Goal: Task Accomplishment & Management: Manage account settings

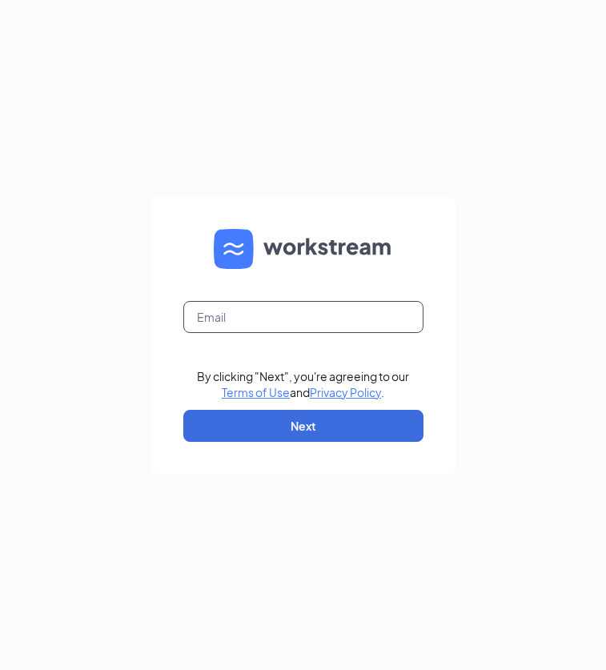
click at [215, 329] on form "By clicking "Next", you're agreeing to our Terms of Use and Privacy Policy . Ne…" at bounding box center [303, 335] width 304 height 277
click at [210, 319] on input "text" at bounding box center [303, 317] width 240 height 32
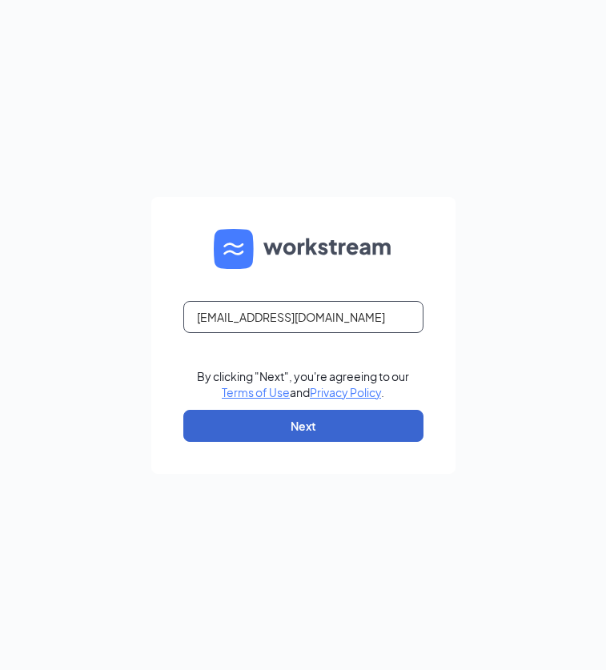
type input "leoh@bridgerestaurants.com"
click at [326, 415] on button "Next" at bounding box center [303, 426] width 240 height 32
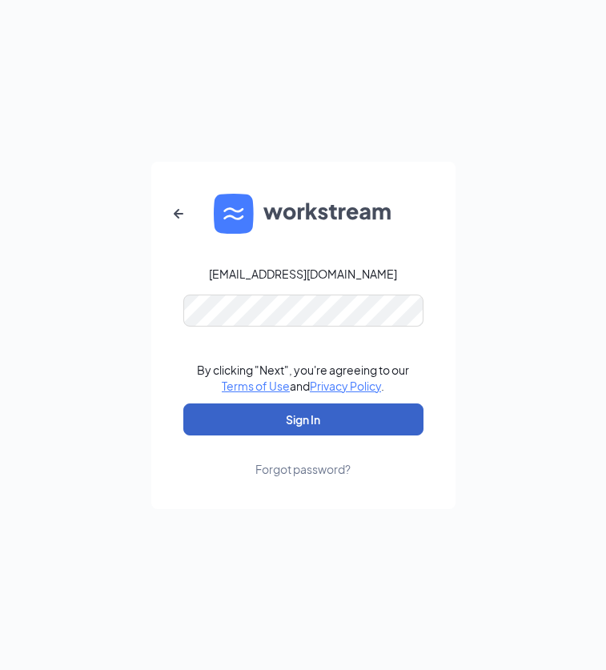
click at [272, 427] on button "Sign In" at bounding box center [303, 419] width 240 height 32
click at [282, 415] on button "Sign In" at bounding box center [303, 419] width 240 height 32
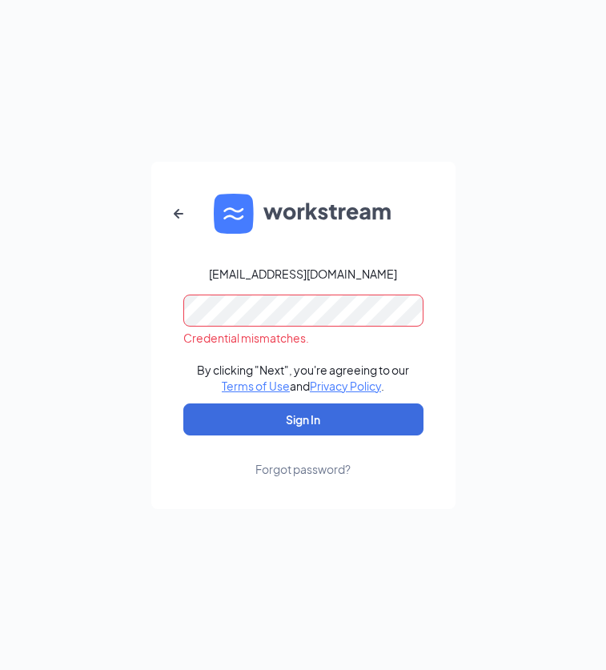
click at [304, 476] on div "Forgot password?" at bounding box center [302, 469] width 95 height 16
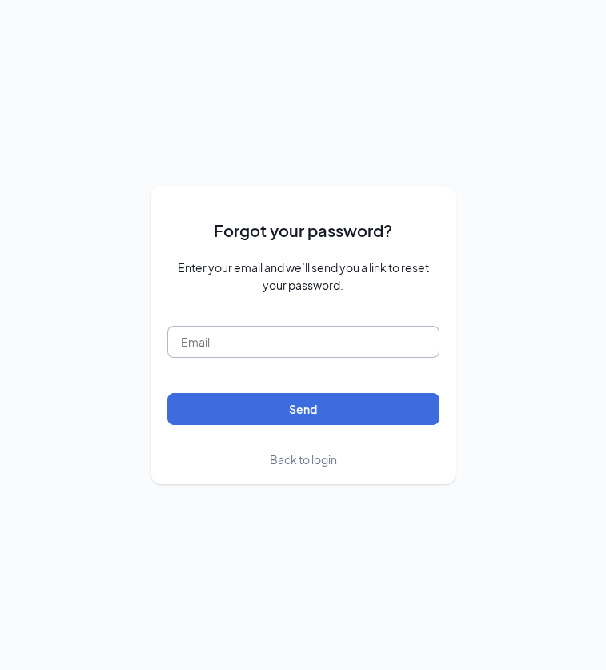
click at [201, 349] on input "text" at bounding box center [303, 342] width 272 height 32
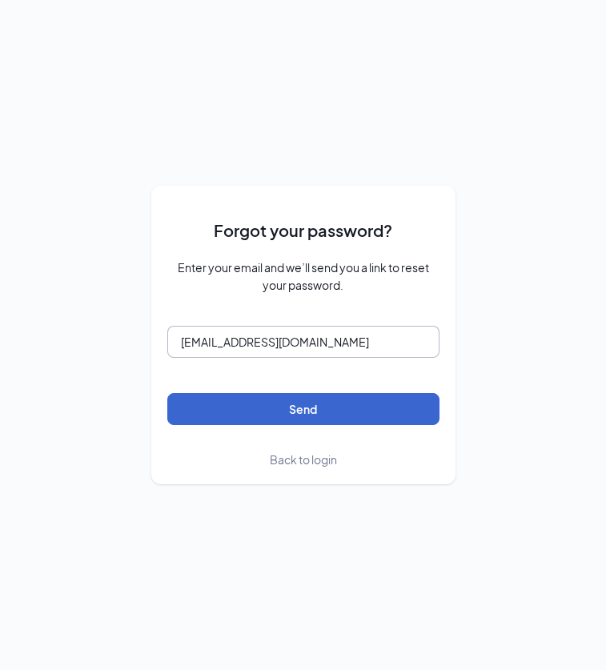
type input "leoh@bridgerestaurants.com"
click at [296, 410] on button "Send" at bounding box center [303, 409] width 272 height 32
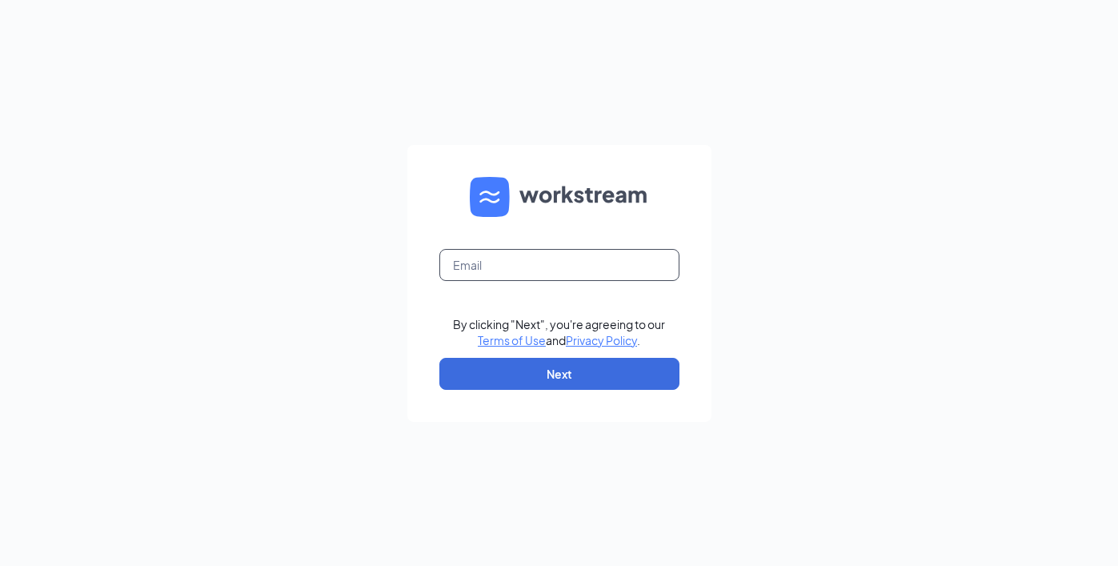
click at [465, 258] on input "text" at bounding box center [559, 265] width 240 height 32
type input "leoh@bridgerestaurants.com"
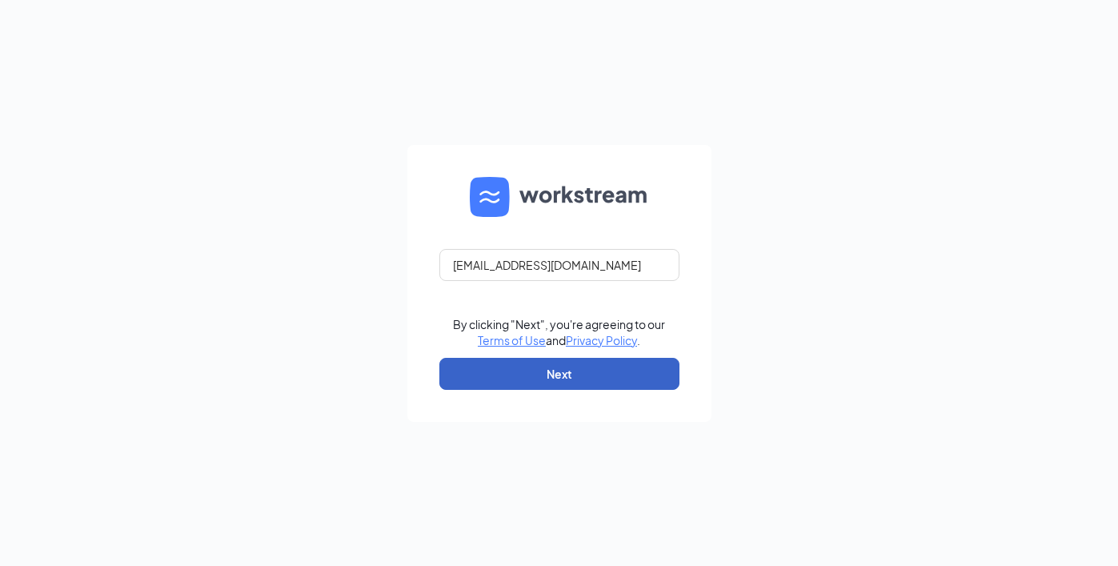
click at [539, 383] on button "Next" at bounding box center [559, 374] width 240 height 32
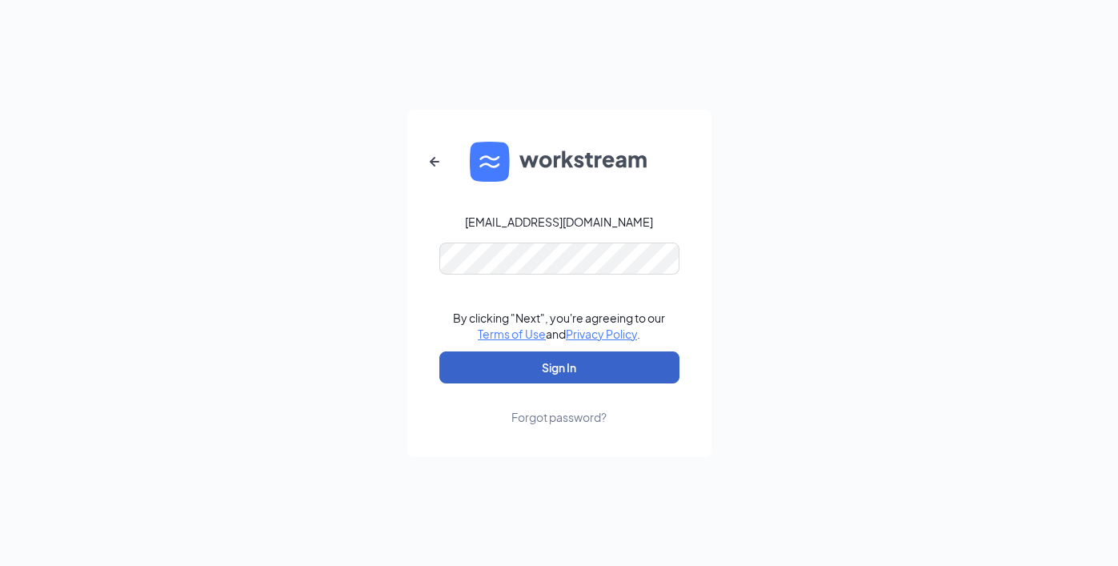
click at [531, 378] on button "Sign In" at bounding box center [559, 367] width 240 height 32
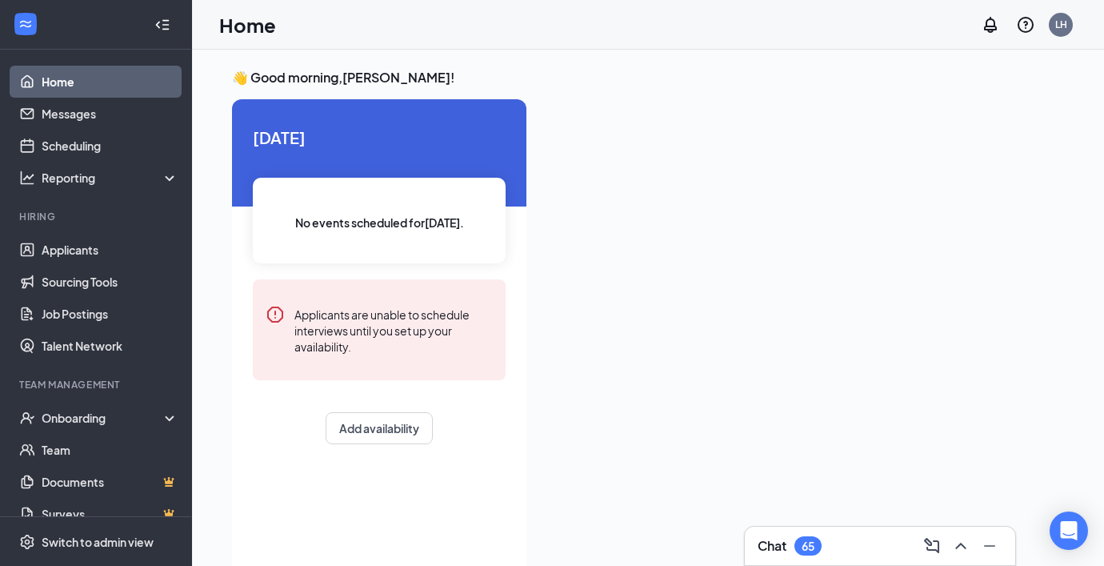
drag, startPoint x: 989, startPoint y: 2, endPoint x: 847, endPoint y: 170, distance: 220.4
click at [847, 170] on div at bounding box center [801, 330] width 525 height 463
drag, startPoint x: 1075, startPoint y: 2, endPoint x: 837, endPoint y: 214, distance: 318.5
click at [837, 214] on div at bounding box center [801, 330] width 525 height 463
click at [69, 249] on link "Applicants" at bounding box center [110, 250] width 137 height 32
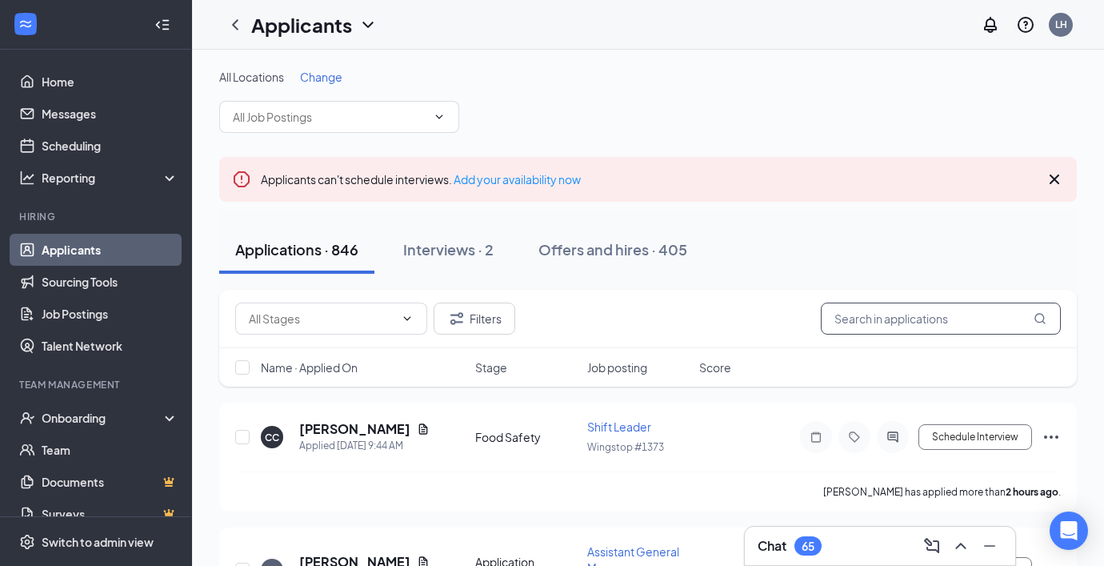
click at [875, 320] on input "text" at bounding box center [941, 318] width 240 height 32
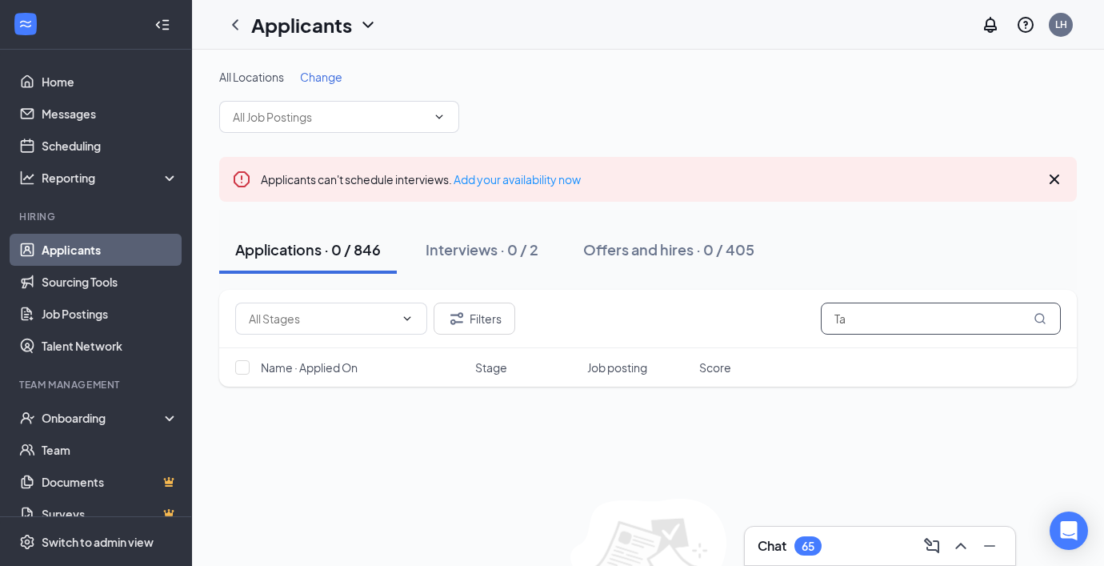
type input "T"
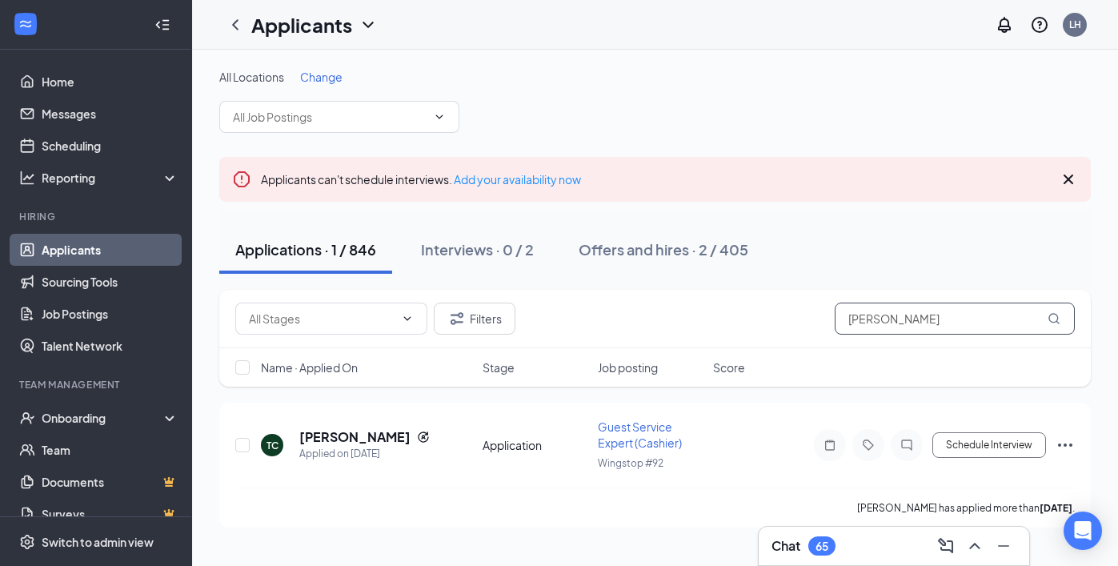
type input "[PERSON_NAME]"
click at [353, 434] on h5 "[PERSON_NAME]" at bounding box center [354, 437] width 111 height 18
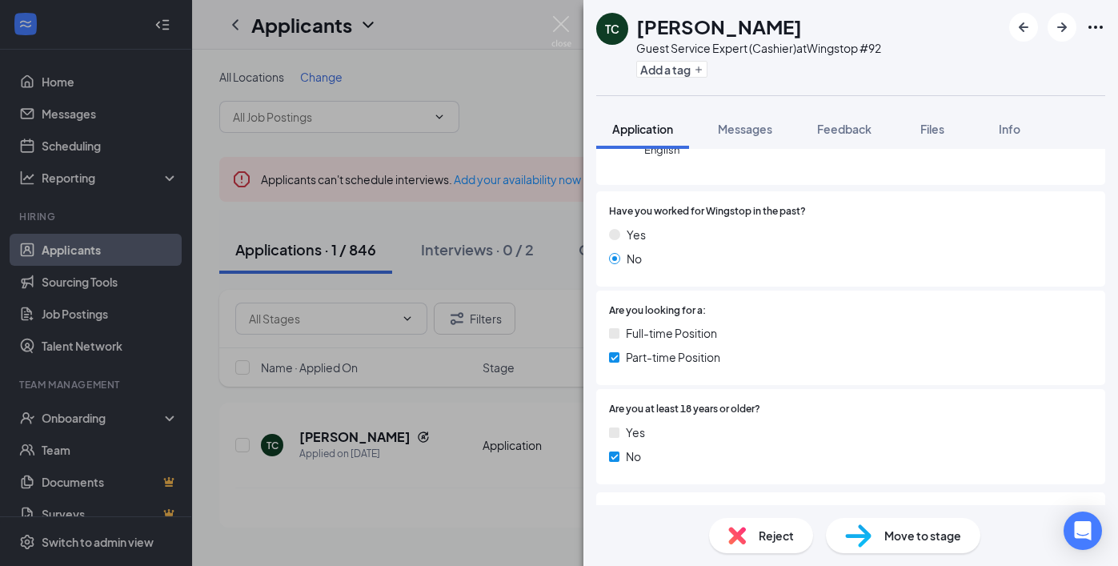
scroll to position [327, 0]
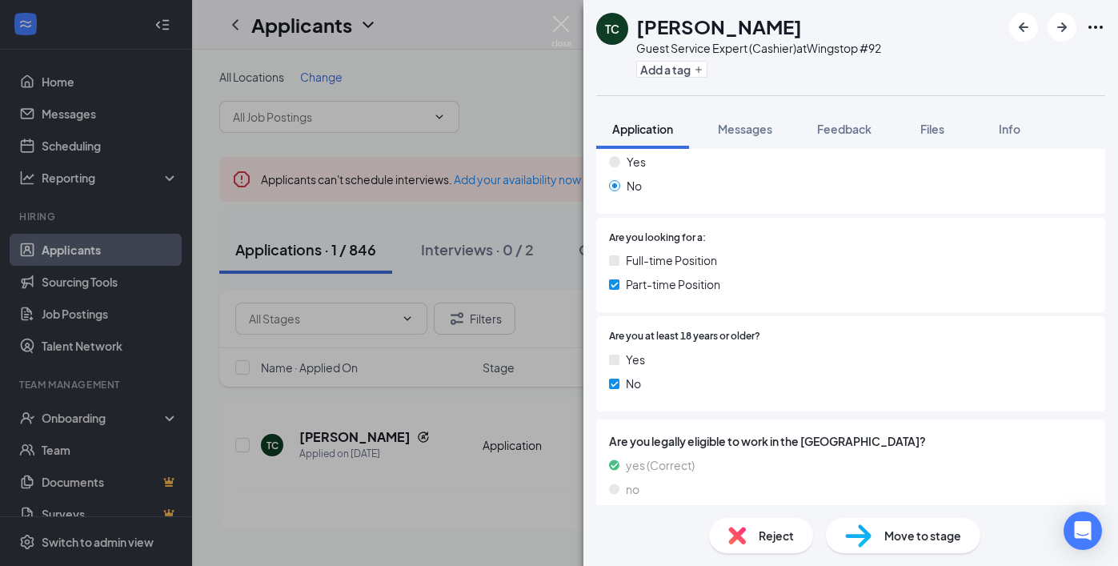
click at [459, 384] on div "TC [PERSON_NAME] Guest Service Expert (Cashier) at Wingstop #92 Add a tag Appli…" at bounding box center [559, 283] width 1118 height 566
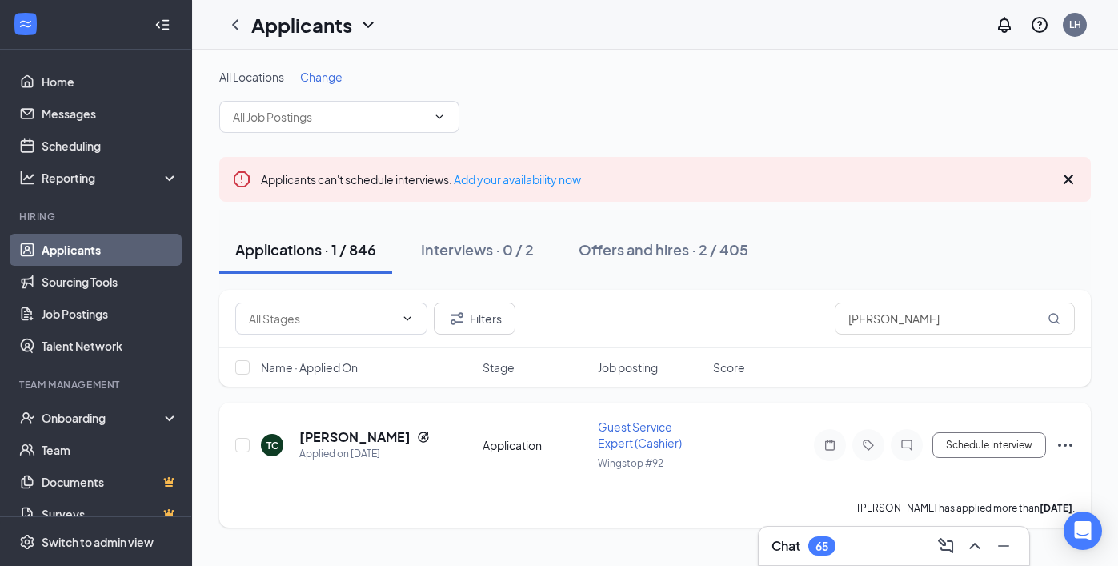
click at [1069, 446] on icon "Ellipses" at bounding box center [1064, 444] width 19 height 19
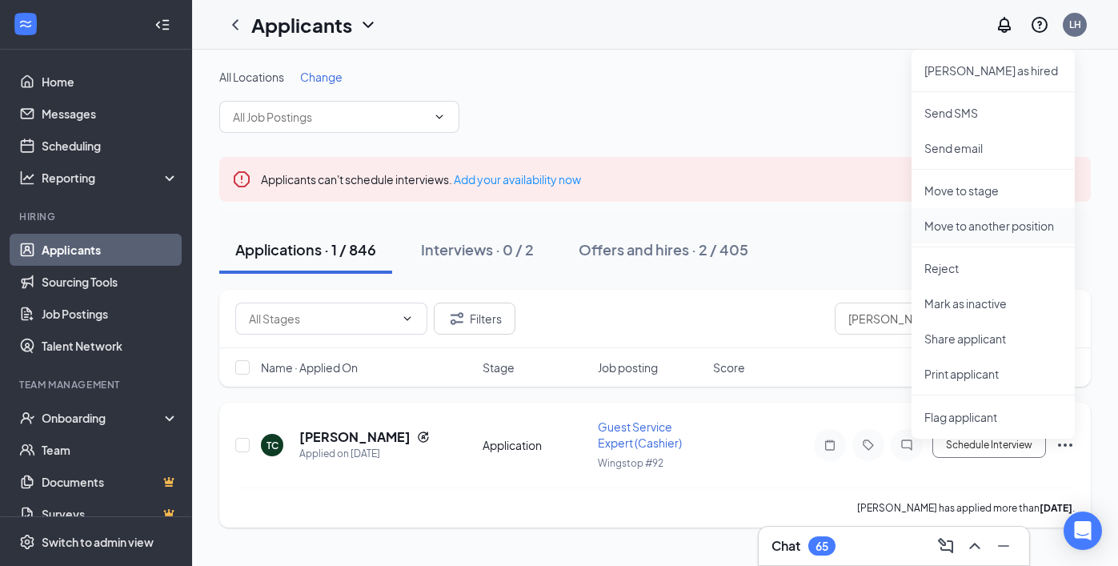
click at [985, 230] on p "Move to another position" at bounding box center [993, 226] width 138 height 16
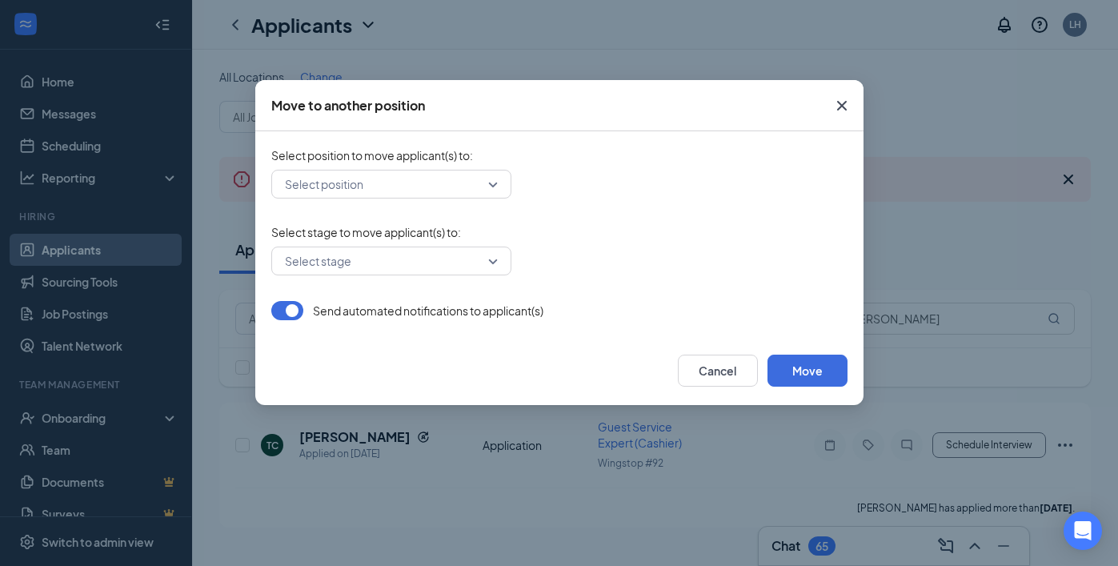
click at [494, 186] on div "Select position" at bounding box center [391, 184] width 240 height 29
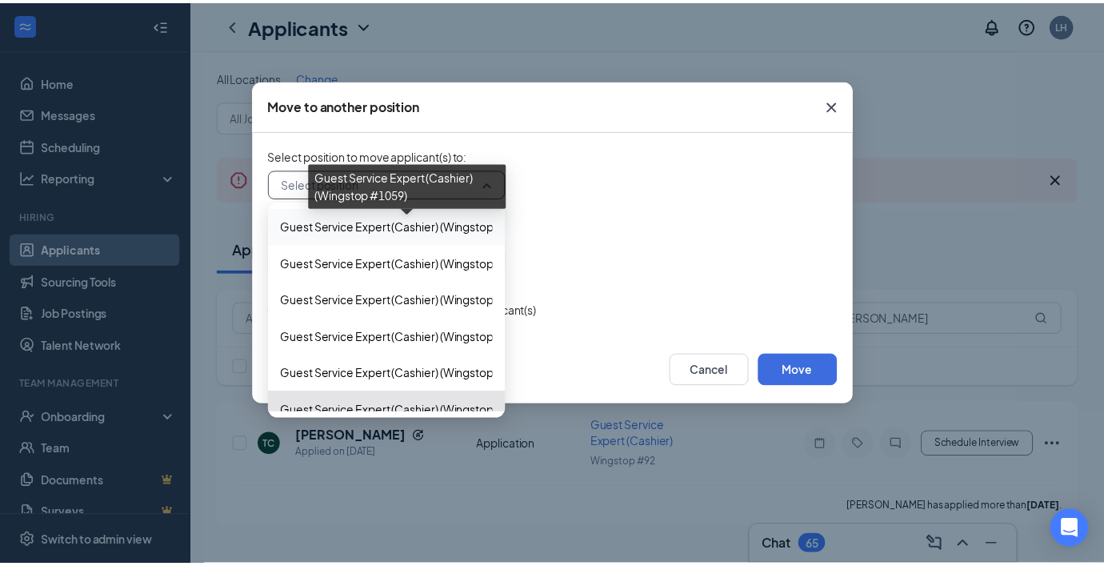
scroll to position [951, 0]
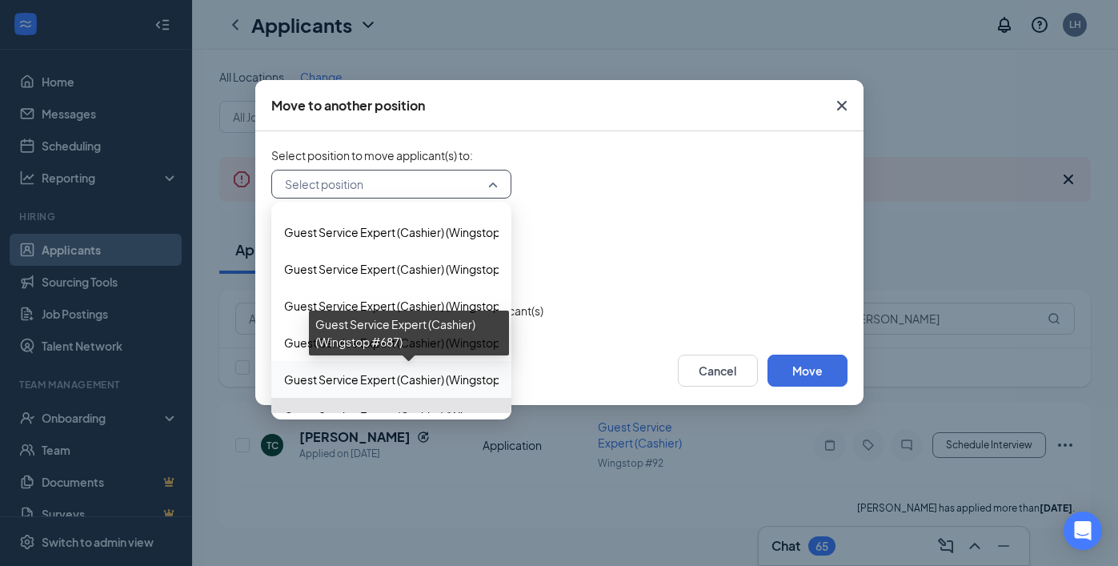
click at [419, 377] on span "Guest Service Expert (Cashier) (Wingstop #687)" at bounding box center [408, 379] width 249 height 18
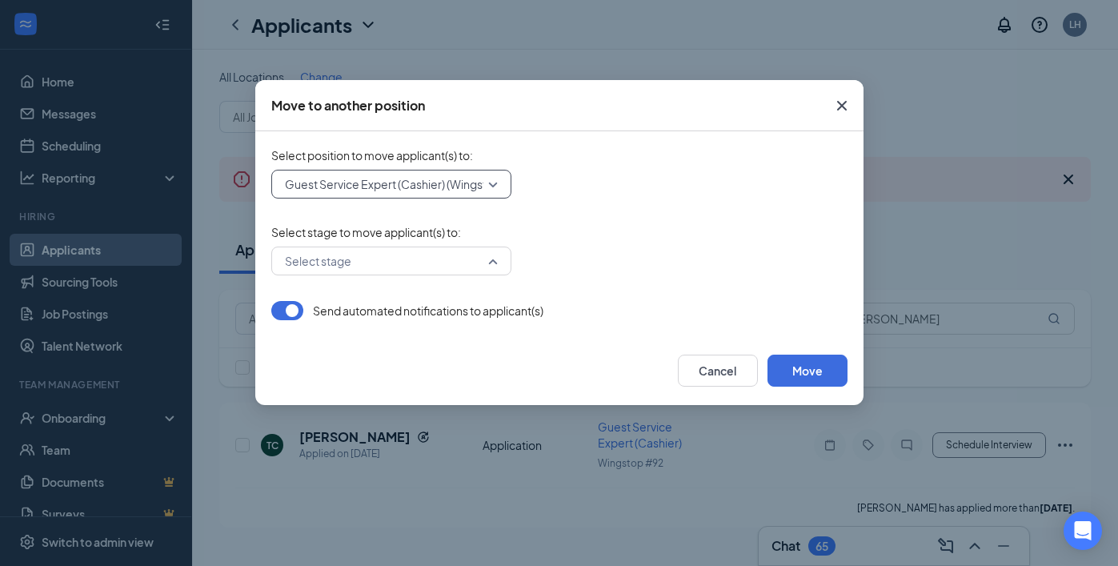
click at [490, 258] on div "Select stage" at bounding box center [391, 260] width 240 height 29
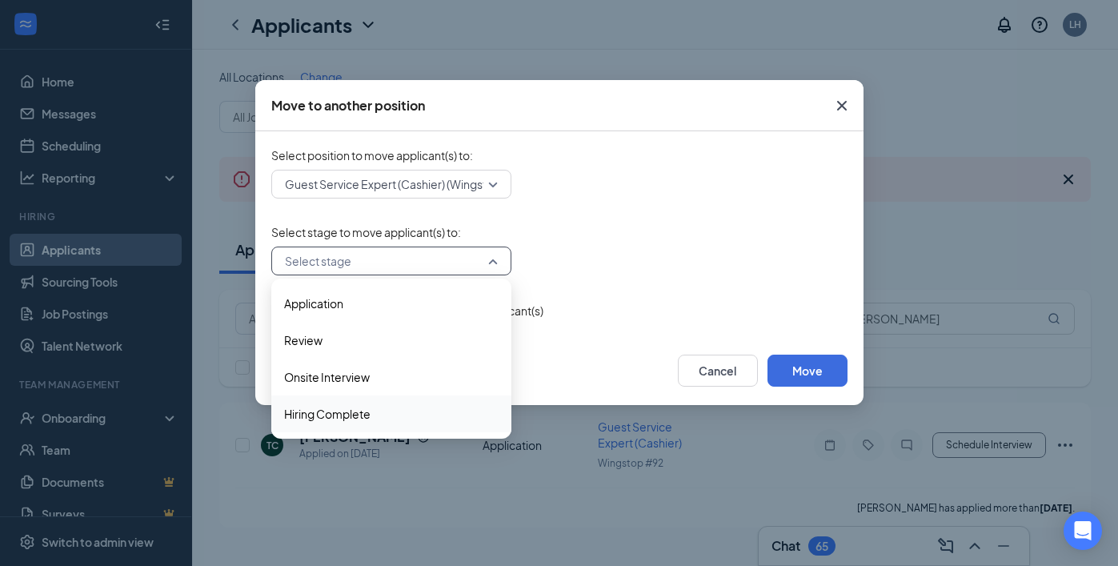
click at [333, 414] on span "Hiring Complete" at bounding box center [327, 414] width 86 height 18
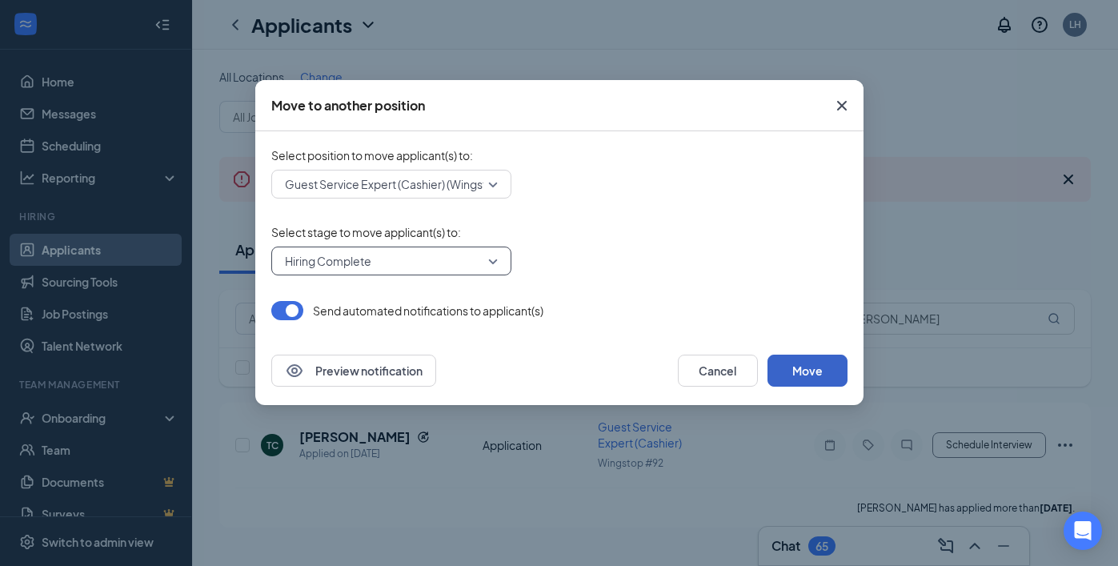
click at [808, 366] on button "Move" at bounding box center [807, 370] width 80 height 32
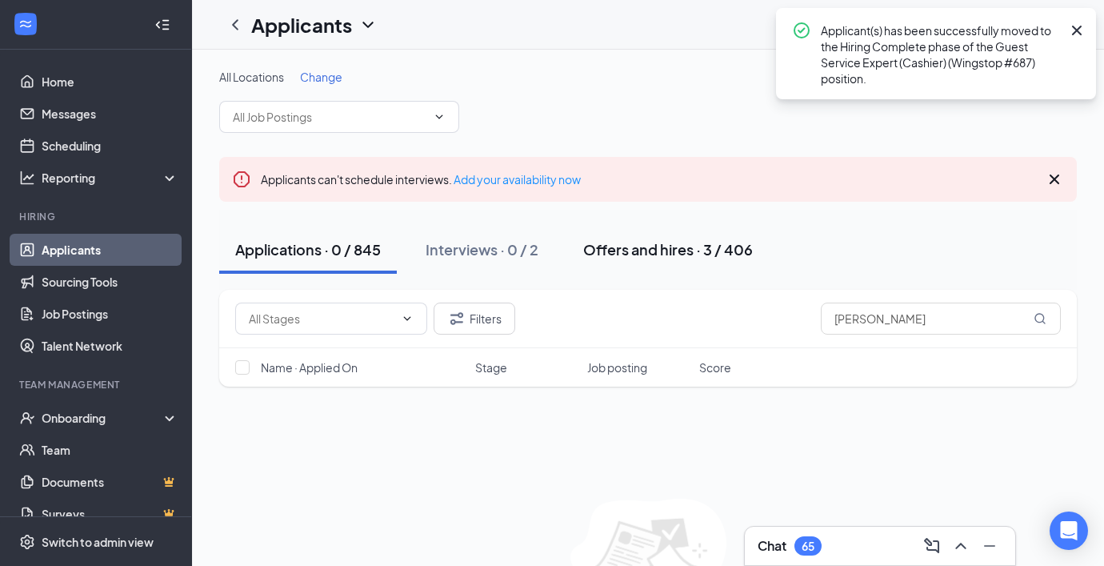
click at [626, 248] on div "Offers and hires · 3 / 406" at bounding box center [668, 249] width 170 height 20
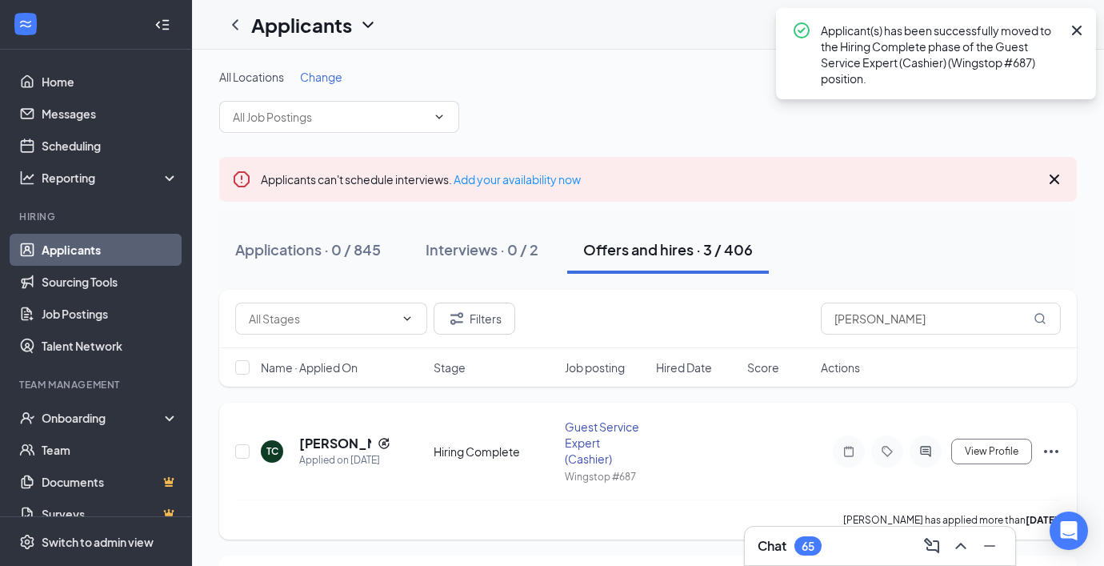
click at [1048, 448] on icon "Ellipses" at bounding box center [1051, 451] width 19 height 19
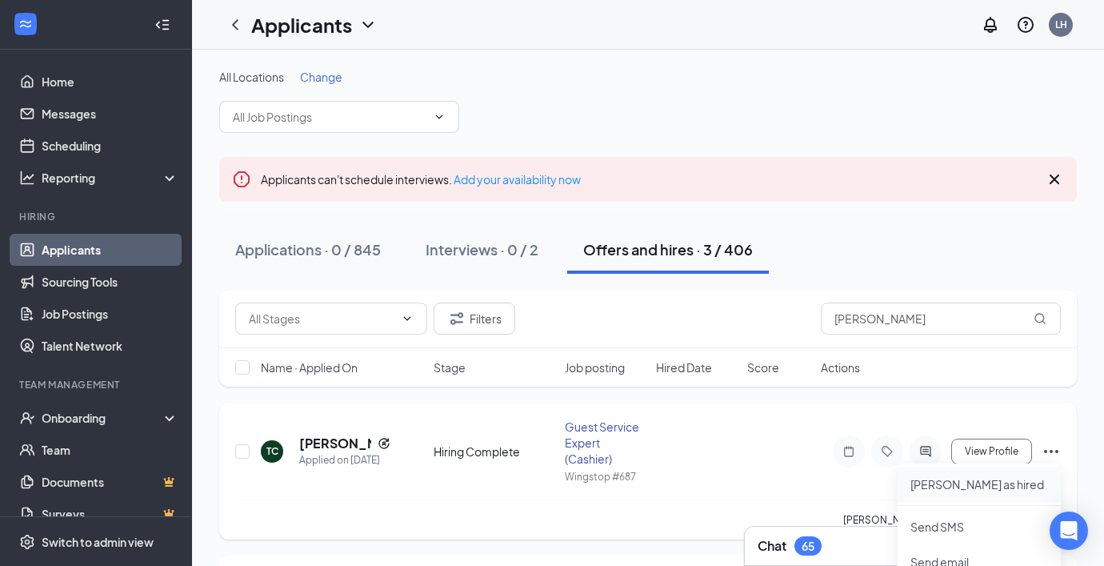
click at [945, 482] on p "[PERSON_NAME] as hired" at bounding box center [980, 484] width 138 height 16
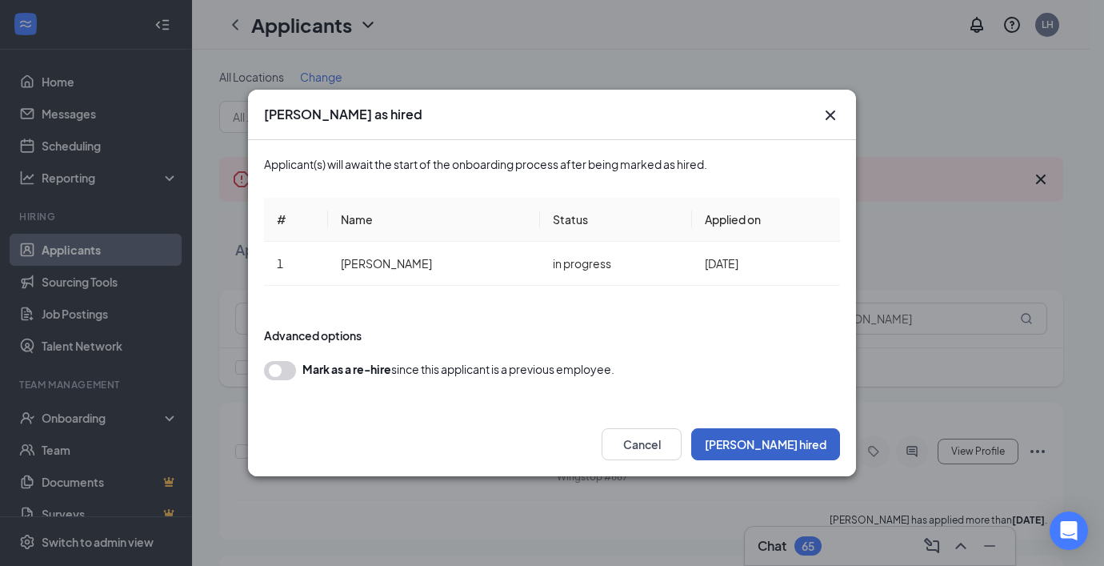
click at [803, 443] on button "[PERSON_NAME] hired" at bounding box center [765, 444] width 149 height 32
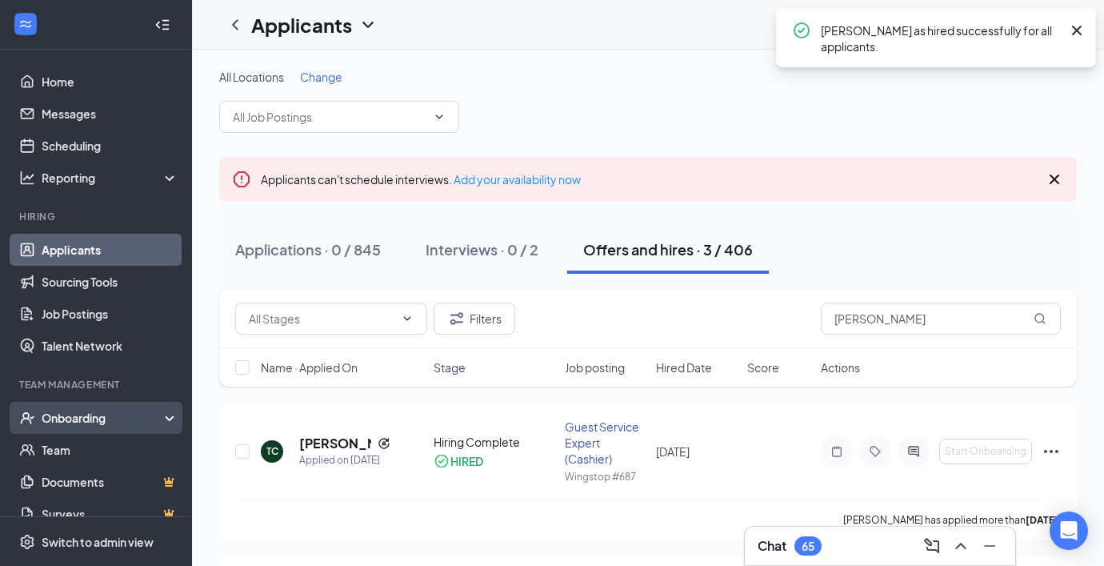
click at [83, 415] on div "Onboarding" at bounding box center [103, 418] width 123 height 16
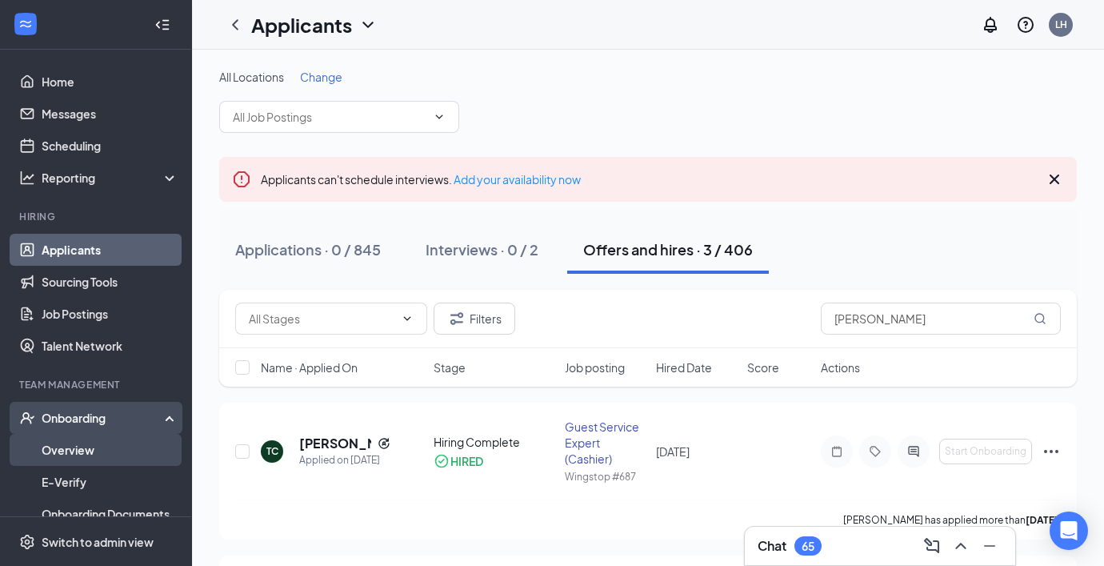
click at [75, 444] on link "Overview" at bounding box center [110, 450] width 137 height 32
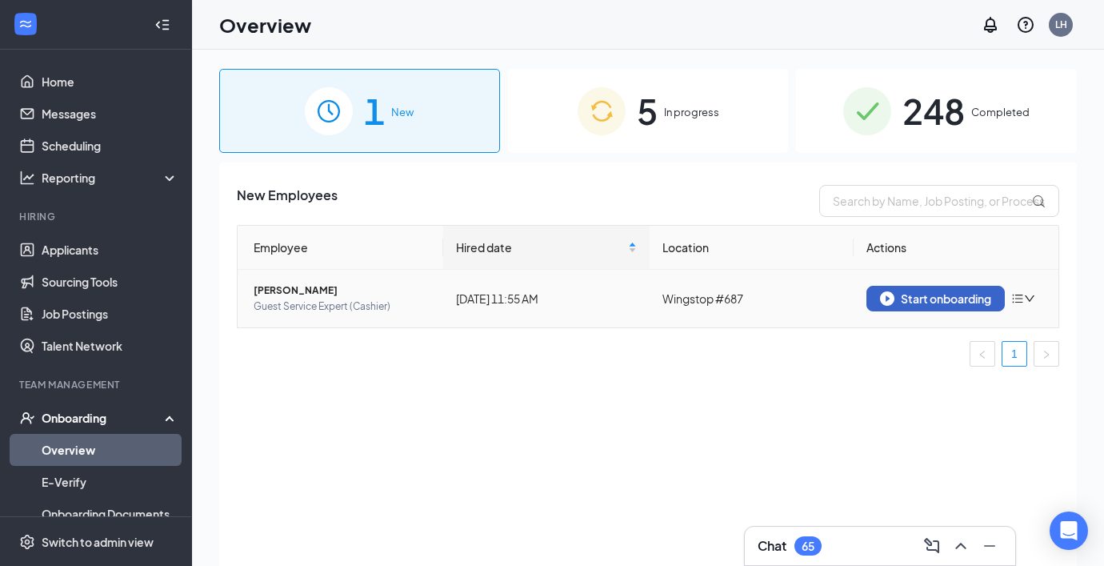
click at [939, 292] on div "Start onboarding" at bounding box center [935, 298] width 111 height 14
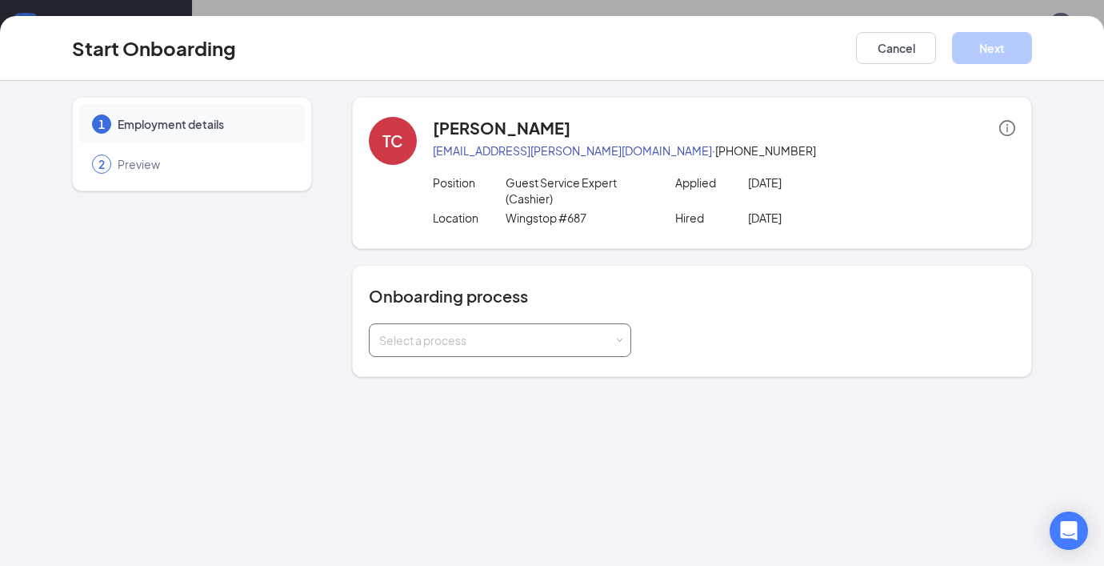
click at [618, 337] on span at bounding box center [619, 340] width 7 height 7
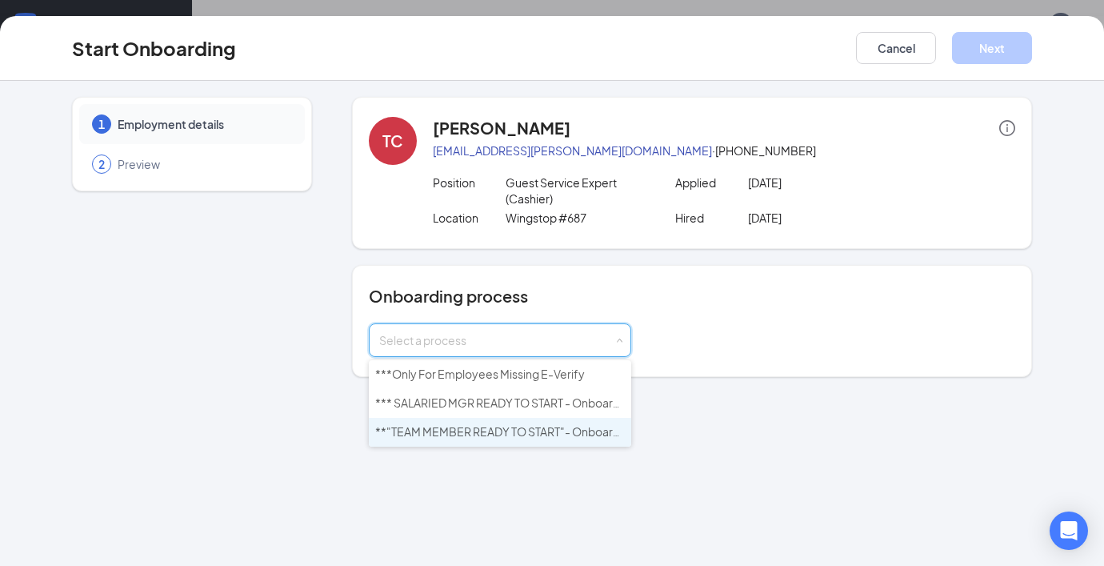
click at [512, 432] on span "**"TEAM MEMBER READY TO START"- Onboarding **" at bounding box center [512, 431] width 274 height 14
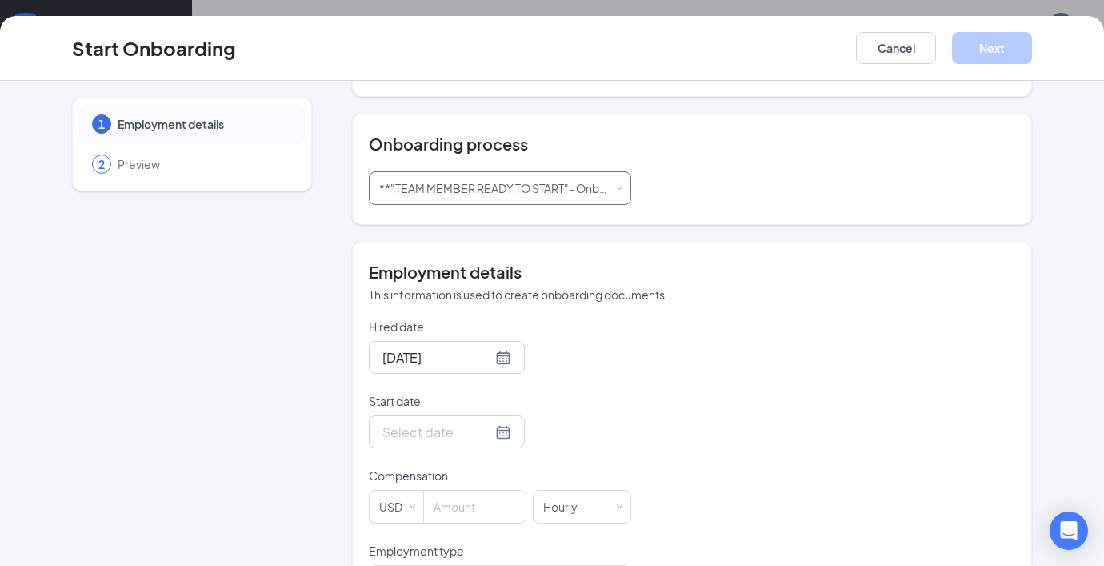
scroll to position [158, 0]
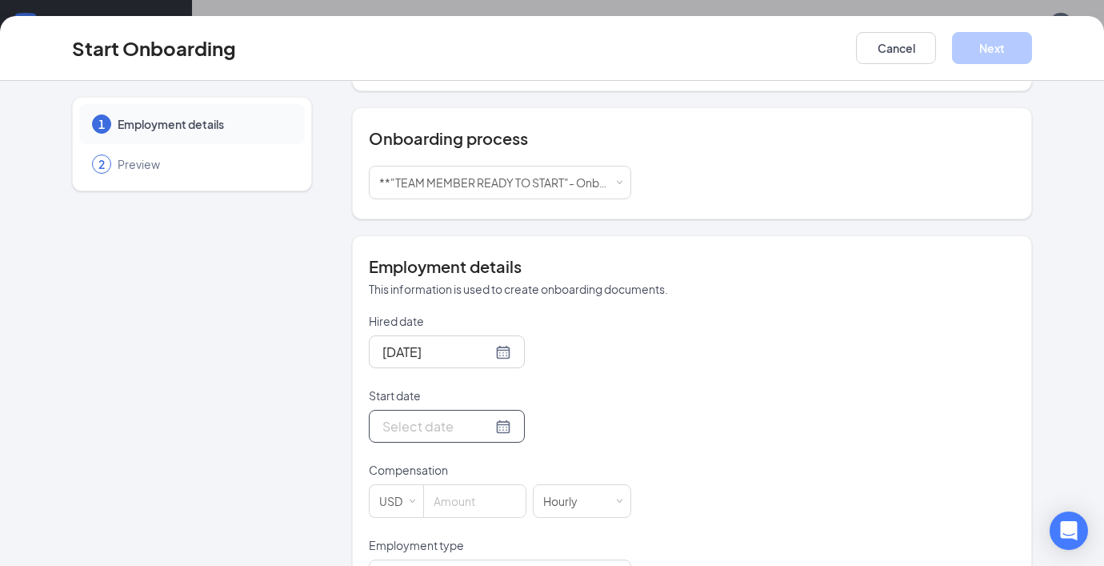
click at [474, 422] on div at bounding box center [446, 426] width 129 height 20
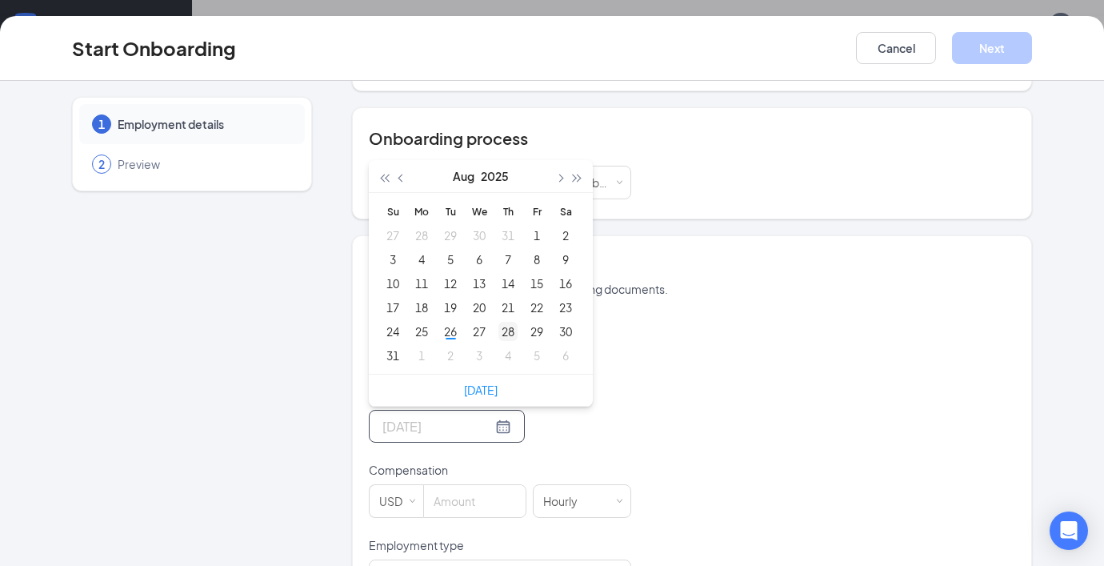
type input "[DATE]"
click at [499, 333] on div "28" at bounding box center [508, 331] width 19 height 19
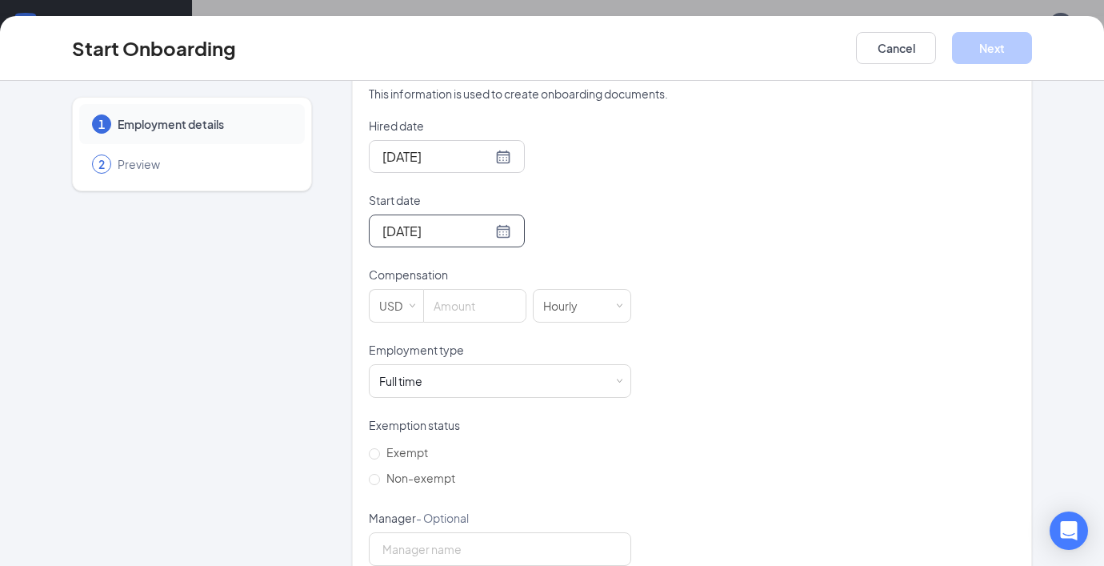
scroll to position [389, 0]
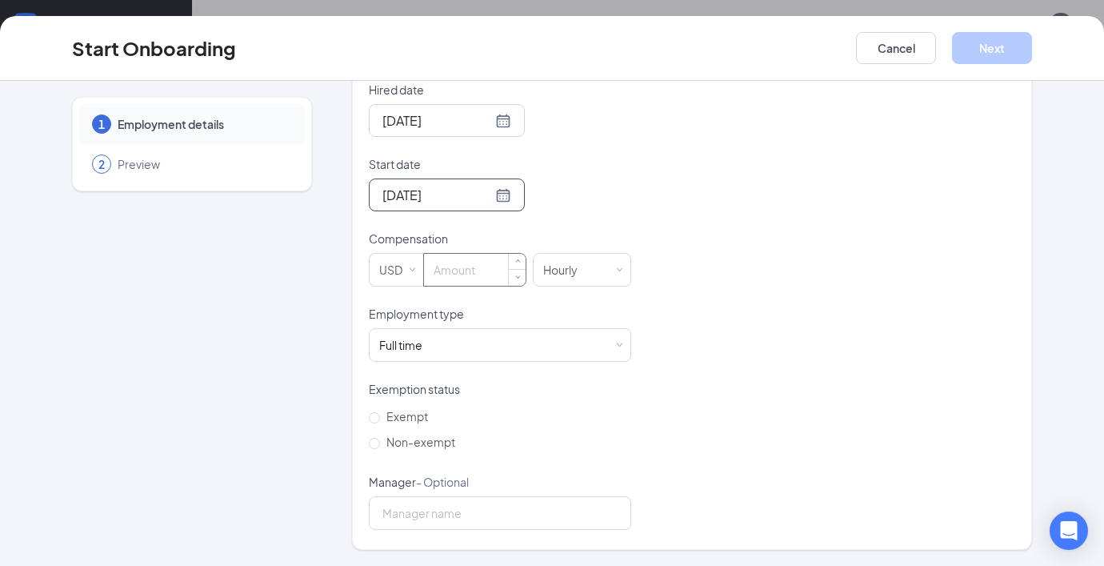
click at [469, 274] on input at bounding box center [475, 270] width 102 height 32
type input "13"
click at [616, 344] on span at bounding box center [619, 345] width 7 height 7
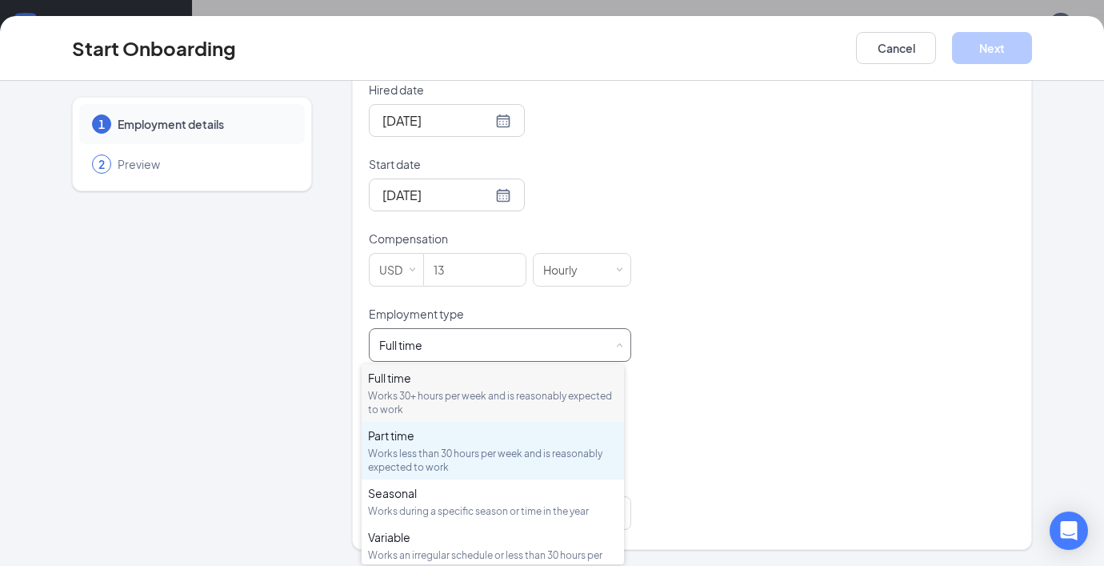
click at [471, 455] on div "Works less than 30 hours per week and is reasonably expected to work" at bounding box center [493, 460] width 250 height 27
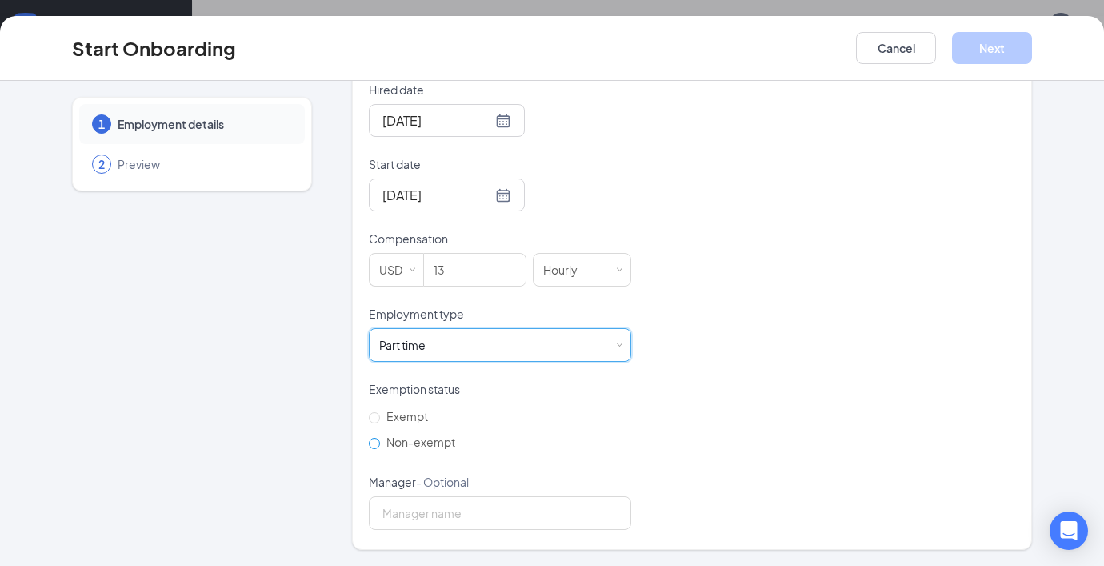
click at [380, 438] on span "Non-exempt" at bounding box center [421, 442] width 82 height 14
click at [376, 438] on input "Non-exempt" at bounding box center [374, 443] width 11 height 11
radio input "true"
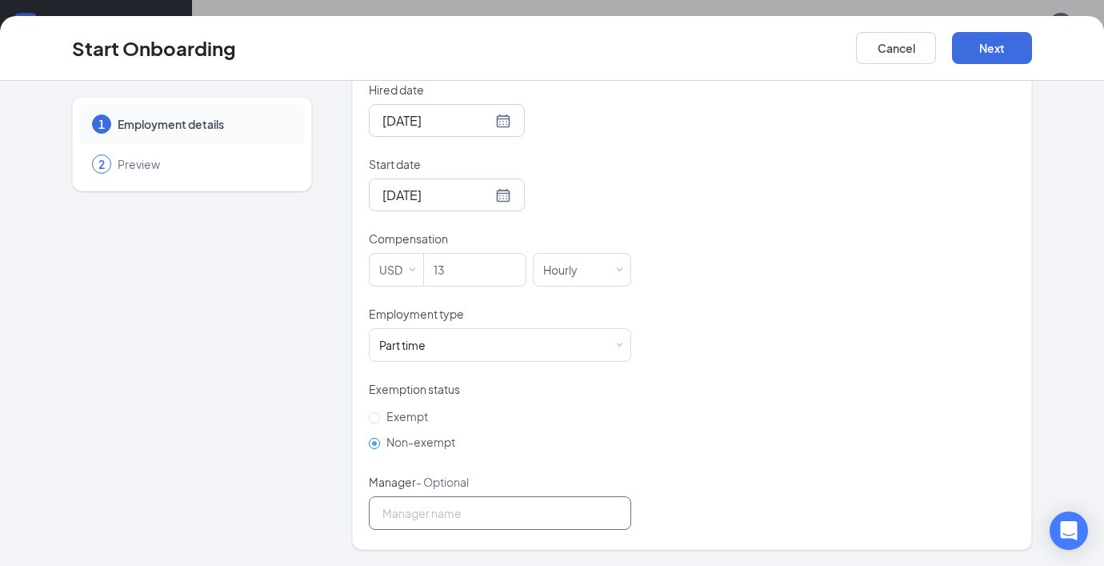
click at [451, 514] on input "Manager - Optional" at bounding box center [500, 513] width 262 height 34
click at [479, 519] on input "Manager - Optional" at bounding box center [500, 513] width 262 height 34
type input "l"
type input "[PERSON_NAME]"
click at [996, 46] on button "Next" at bounding box center [992, 48] width 80 height 32
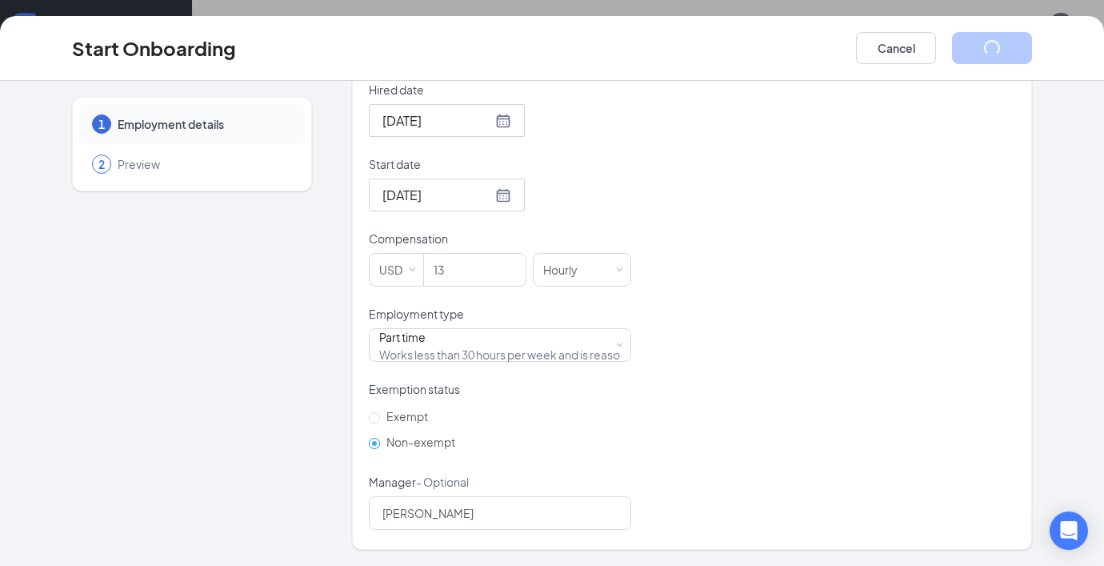
scroll to position [14, 0]
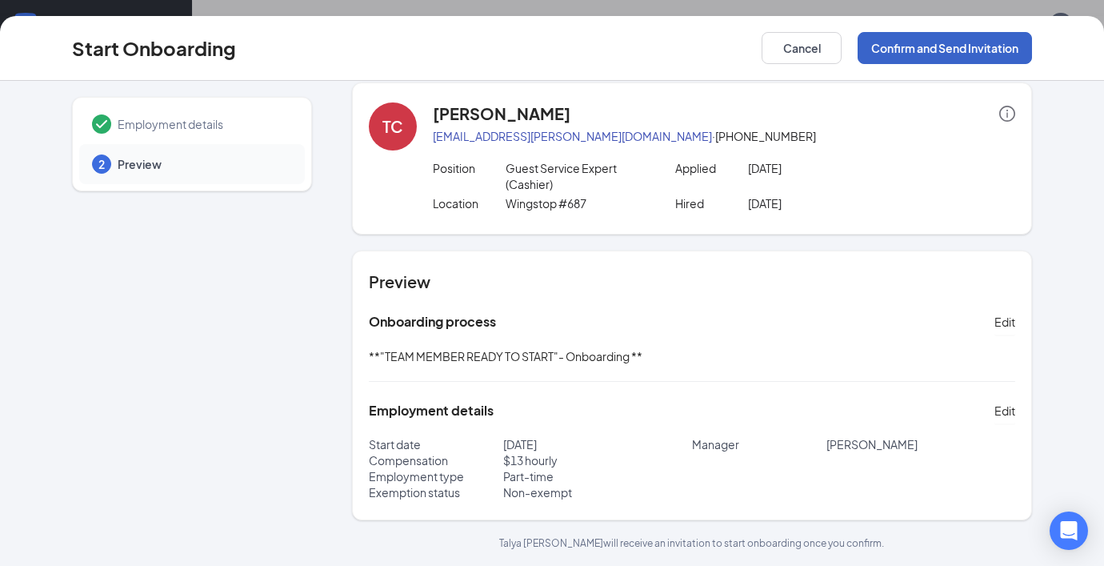
click at [963, 48] on button "Confirm and Send Invitation" at bounding box center [945, 48] width 174 height 32
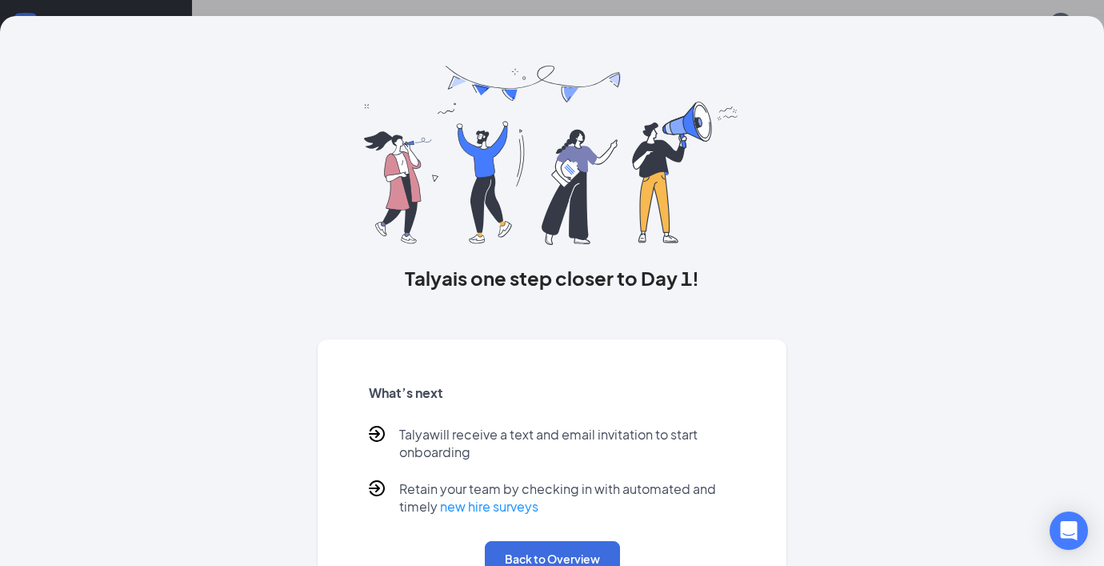
scroll to position [0, 0]
